Goal: Task Accomplishment & Management: Manage account settings

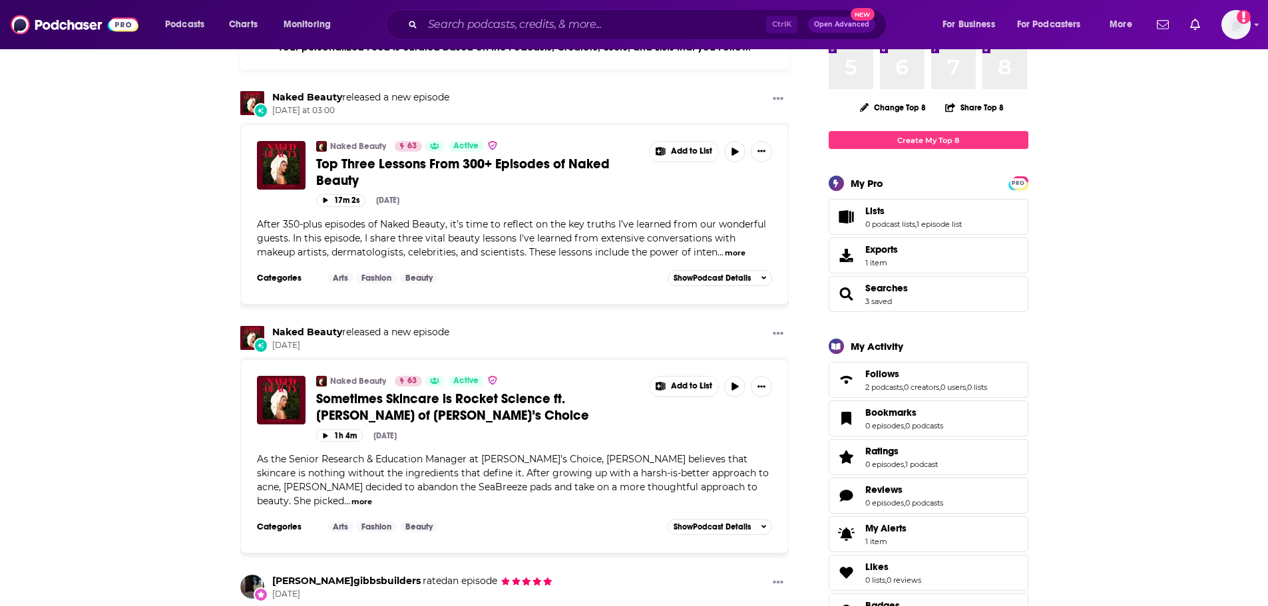
scroll to position [200, 0]
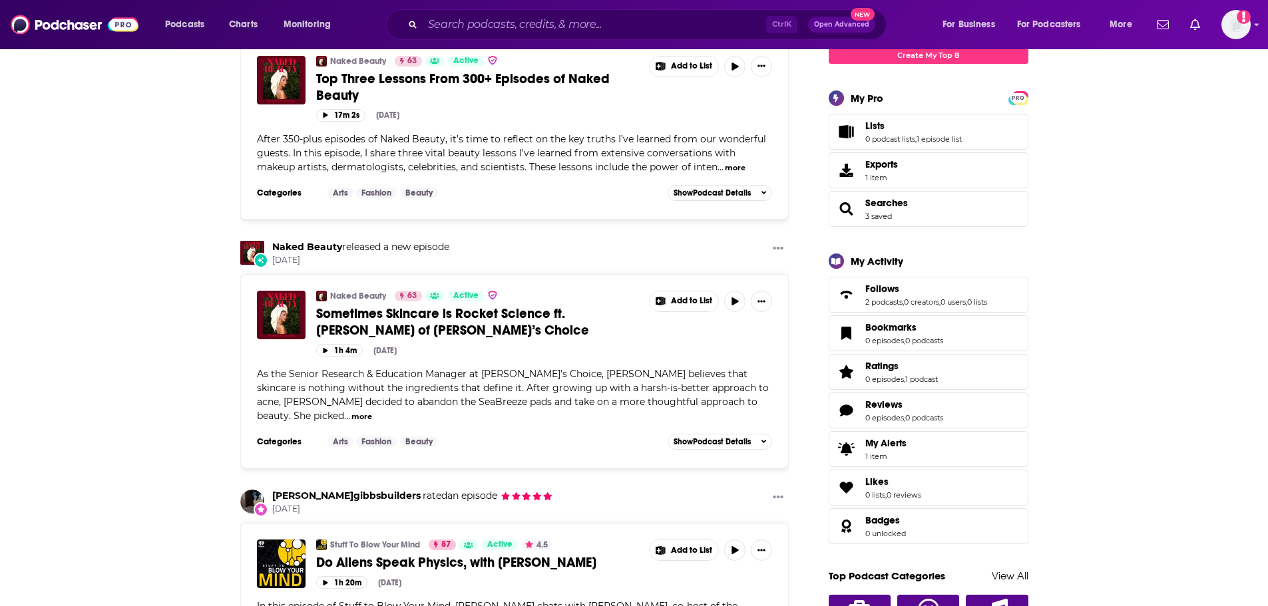
click at [954, 183] on link "Exports 1 item" at bounding box center [929, 170] width 200 height 36
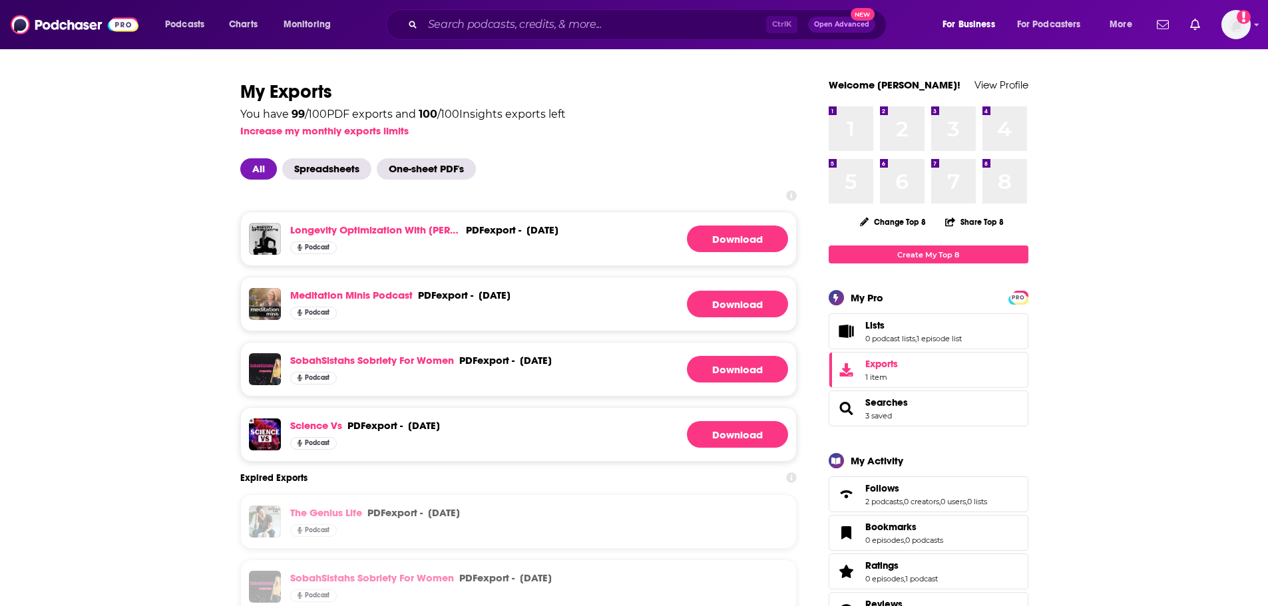
click at [90, 26] on img at bounding box center [75, 24] width 128 height 25
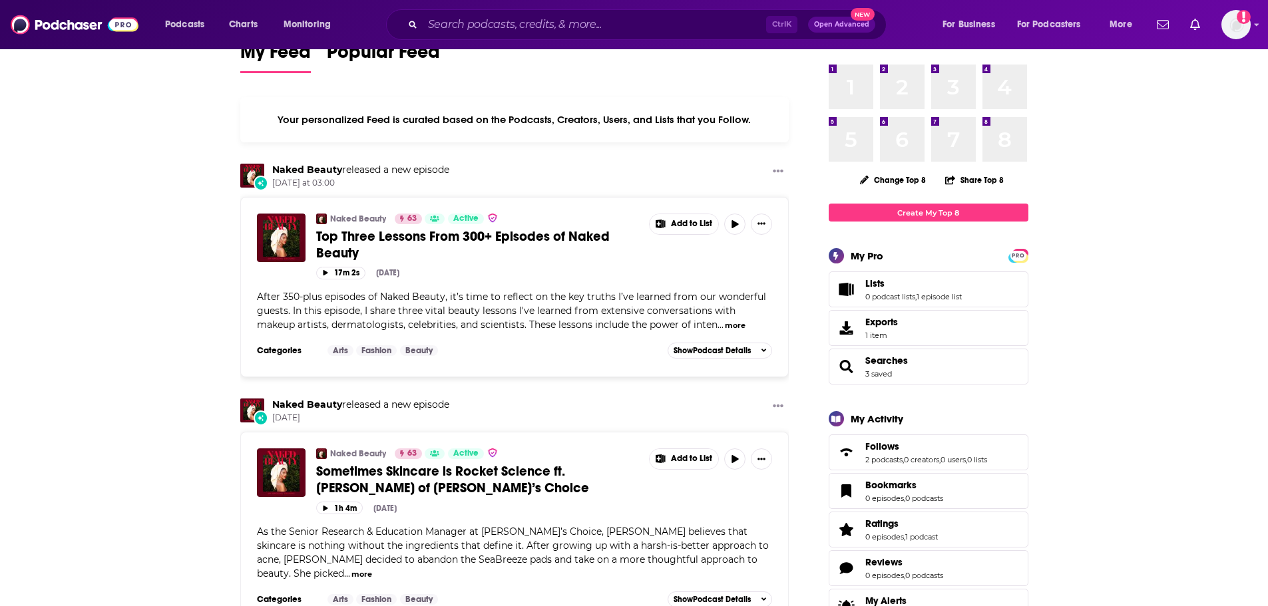
scroll to position [533, 0]
